Goal: Book appointment/travel/reservation

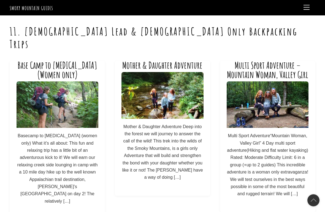
scroll to position [9, 0]
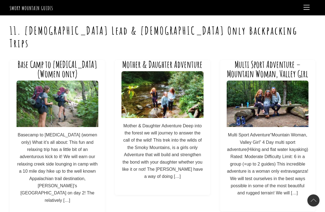
click at [34, 147] on p "Basecamp to Bunion (women only) What it’s all about: This fun and relaxing trip…" at bounding box center [58, 167] width 82 height 73
click at [32, 103] on img at bounding box center [58, 104] width 82 height 46
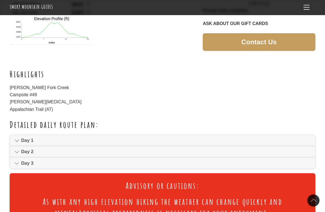
scroll to position [242, 0]
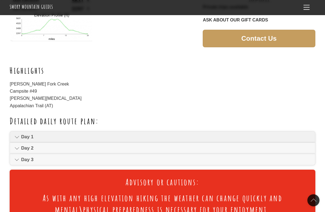
click at [15, 134] on icon at bounding box center [17, 137] width 5 height 7
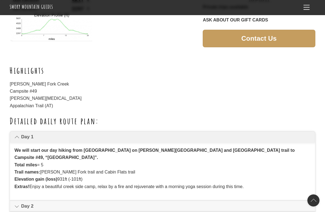
click at [16, 134] on icon at bounding box center [17, 137] width 5 height 7
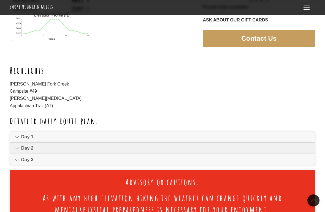
click at [19, 145] on icon at bounding box center [17, 148] width 5 height 7
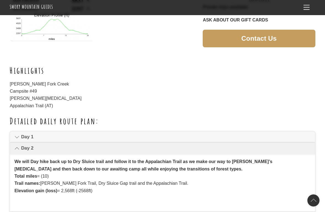
click at [14, 146] on link "Day 2" at bounding box center [162, 148] width 304 height 11
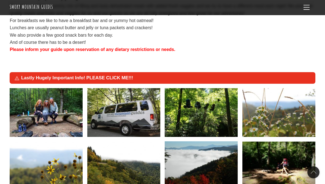
scroll to position [756, 0]
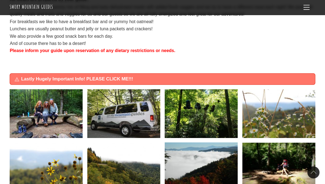
click at [33, 76] on span "Lastly Hugely Important Info! PLEASE CLICK ME!!!" at bounding box center [165, 79] width 289 height 7
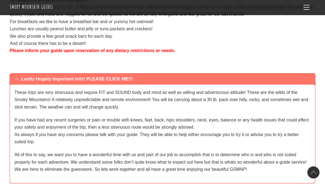
click at [28, 76] on span "Lastly Hugely Important Info! PLEASE CLICK ME!!!" at bounding box center [165, 79] width 289 height 7
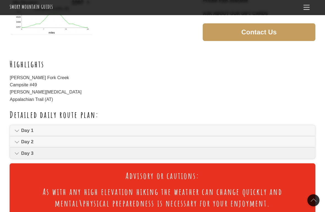
scroll to position [249, 0]
click at [19, 150] on icon at bounding box center [17, 153] width 5 height 7
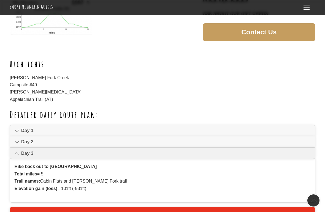
click at [15, 150] on icon at bounding box center [17, 153] width 5 height 7
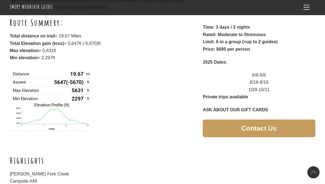
scroll to position [150, 0]
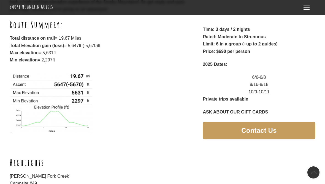
click at [267, 89] on div "10/9-10/11" at bounding box center [258, 91] width 112 height 7
click at [276, 128] on span "Contact Us" at bounding box center [258, 131] width 35 height 6
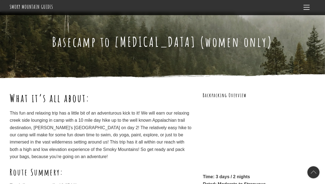
scroll to position [0, 0]
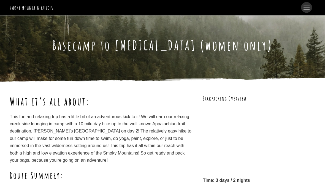
click at [307, 7] on span "Menu" at bounding box center [306, 7] width 6 height 5
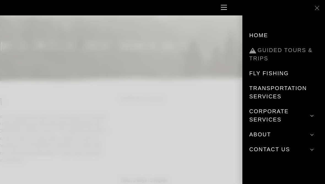
click at [300, 50] on link "Guided Tours & Trips" at bounding box center [283, 54] width 69 height 23
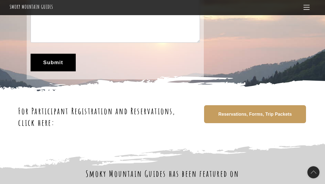
scroll to position [167, 0]
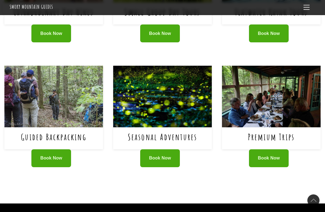
scroll to position [326, 0]
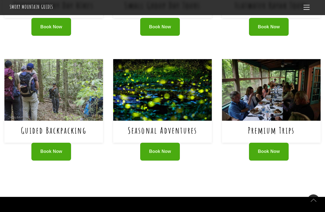
click at [39, 138] on div "Guided Backpacking" at bounding box center [53, 132] width 98 height 22
click at [30, 127] on link "Guided Backpacking" at bounding box center [53, 130] width 65 height 11
